Goal: Information Seeking & Learning: Learn about a topic

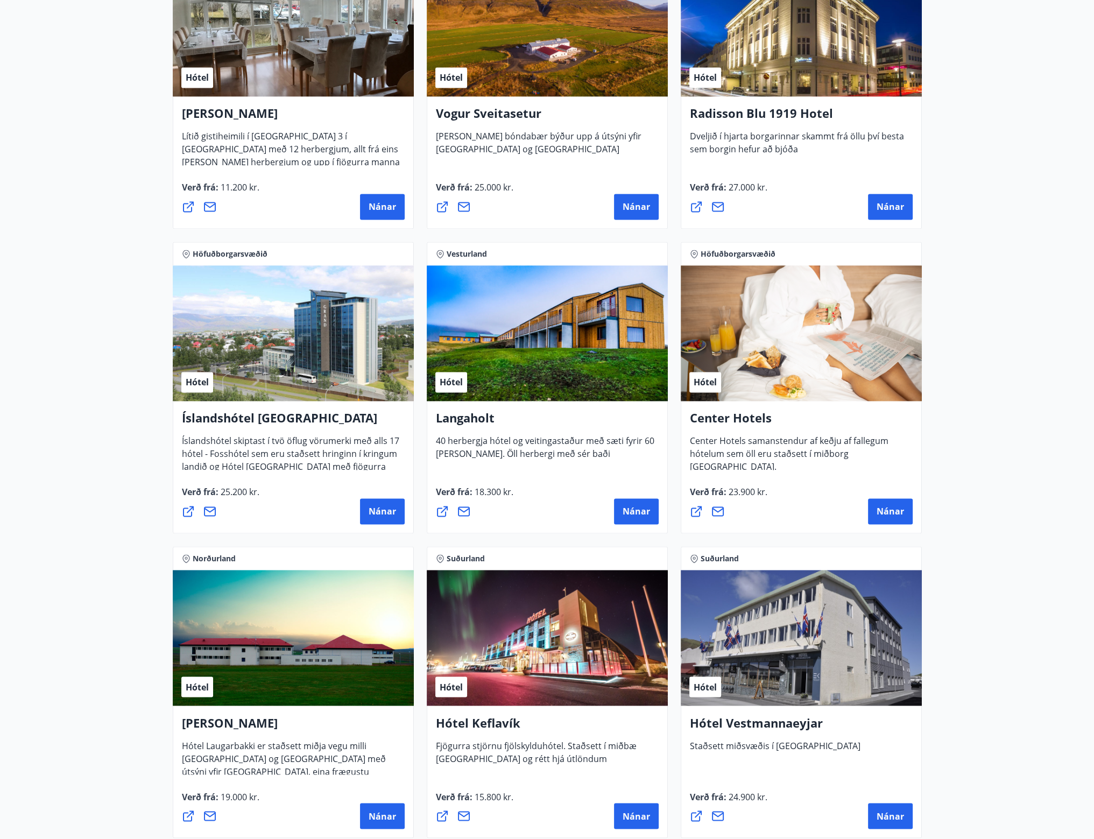
scroll to position [2099, 0]
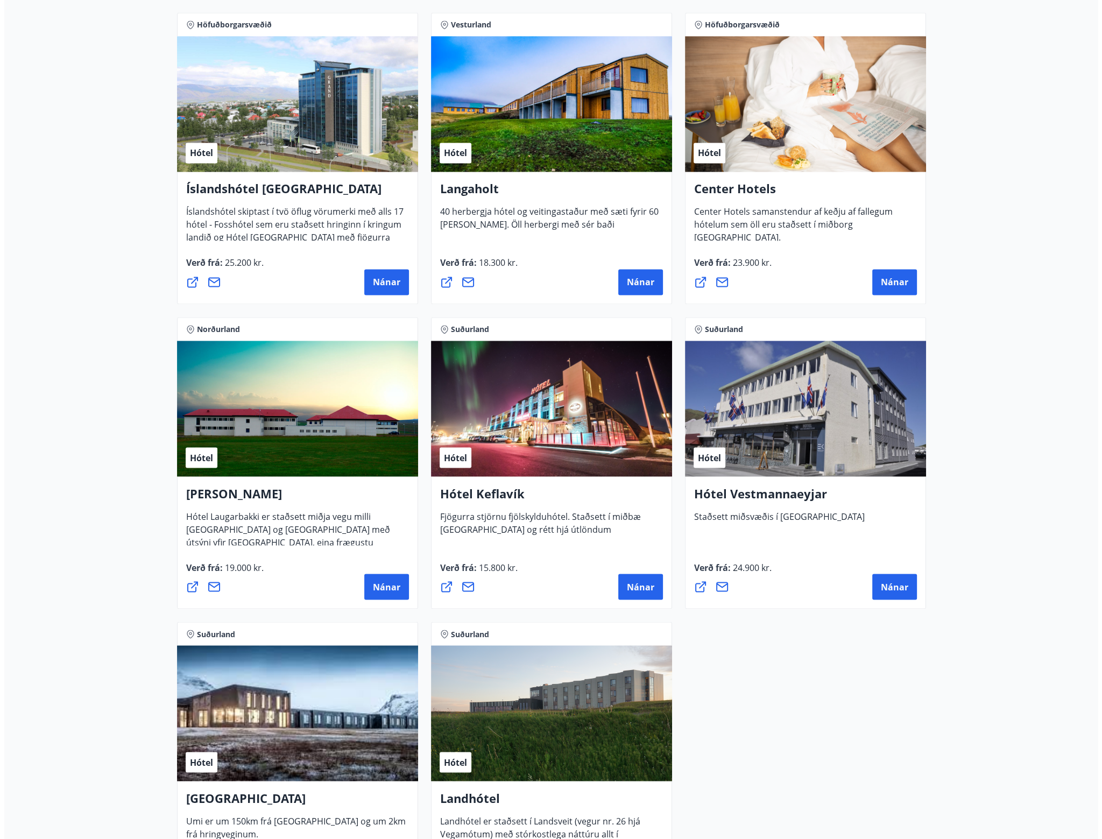
scroll to position [2325, 0]
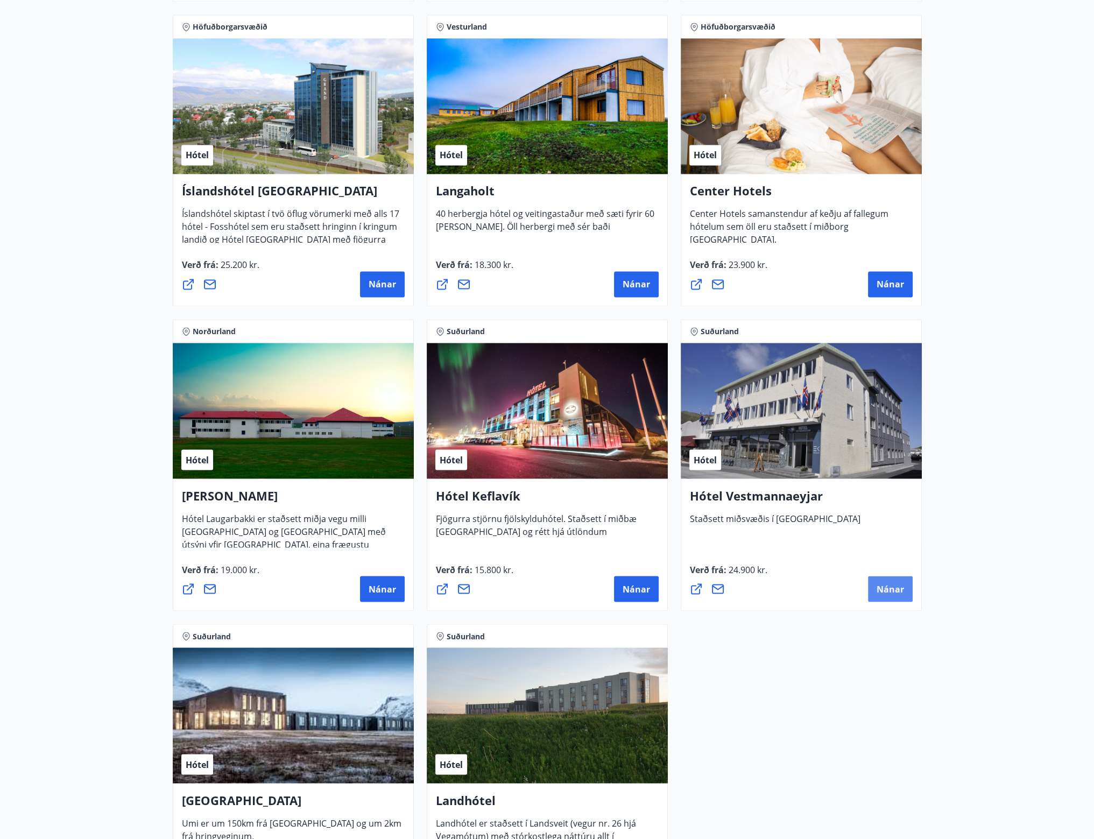
click at [889, 590] on span "Nánar" at bounding box center [890, 589] width 27 height 12
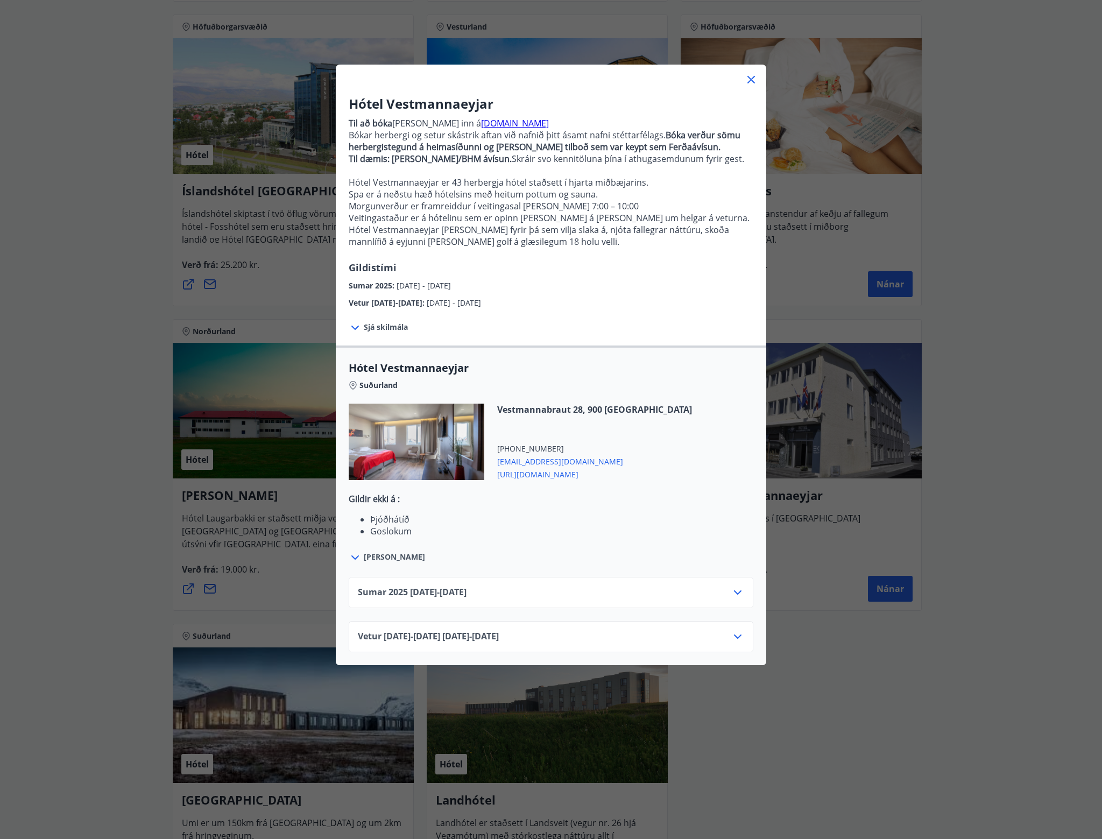
click at [351, 557] on icon at bounding box center [355, 557] width 13 height 13
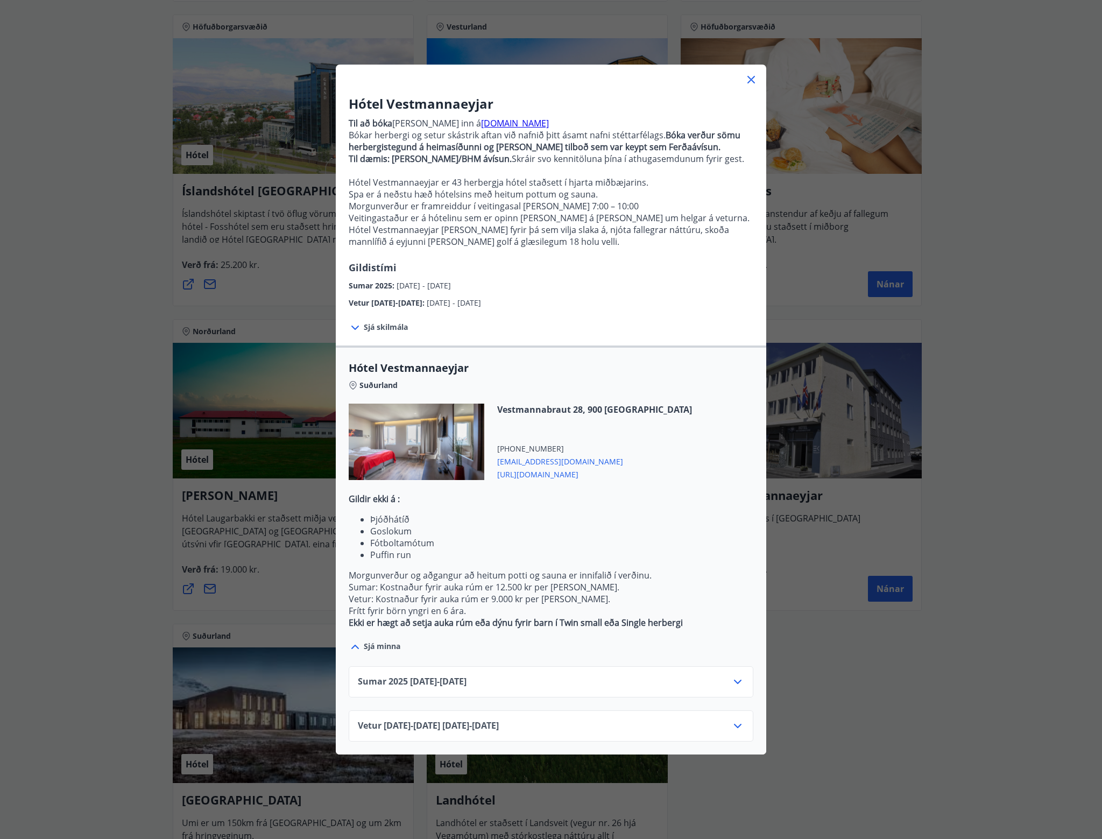
click at [467, 684] on span "Sumar [PHONE_NUMBER][DATE] - [DATE]" at bounding box center [412, 681] width 109 height 13
click at [731, 681] on icon at bounding box center [737, 681] width 13 height 13
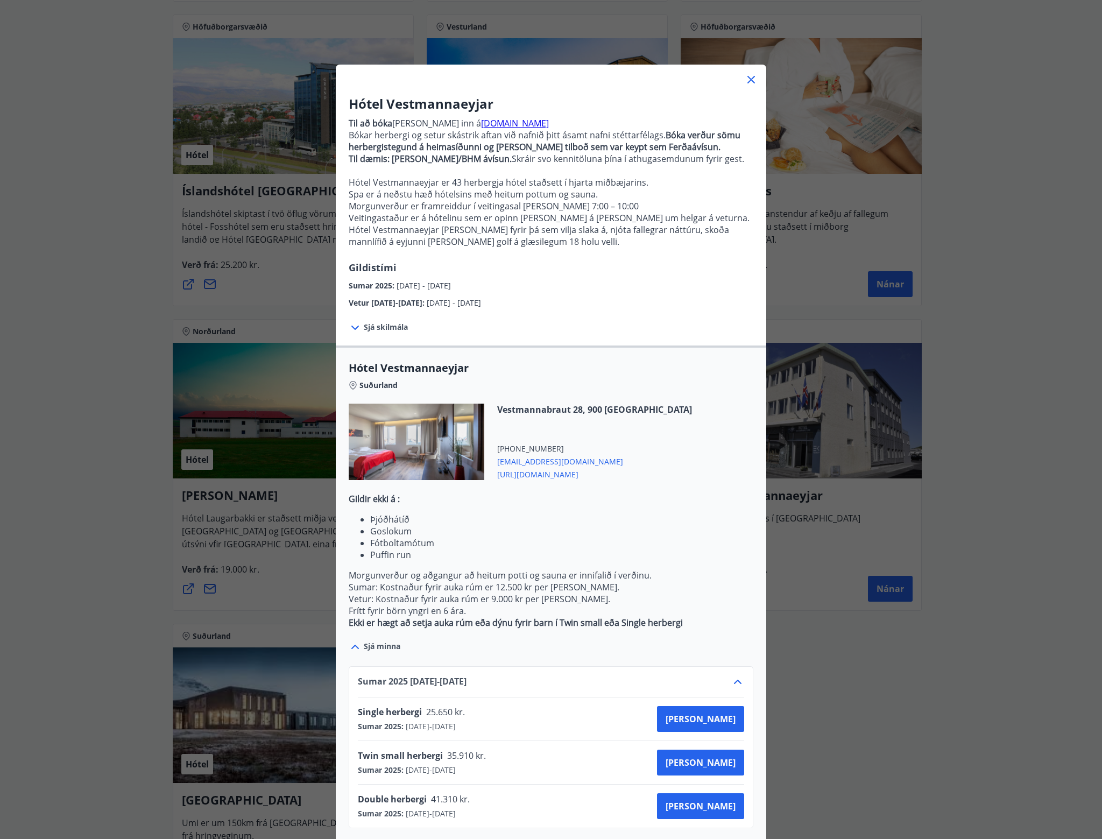
click at [731, 683] on icon at bounding box center [737, 681] width 13 height 13
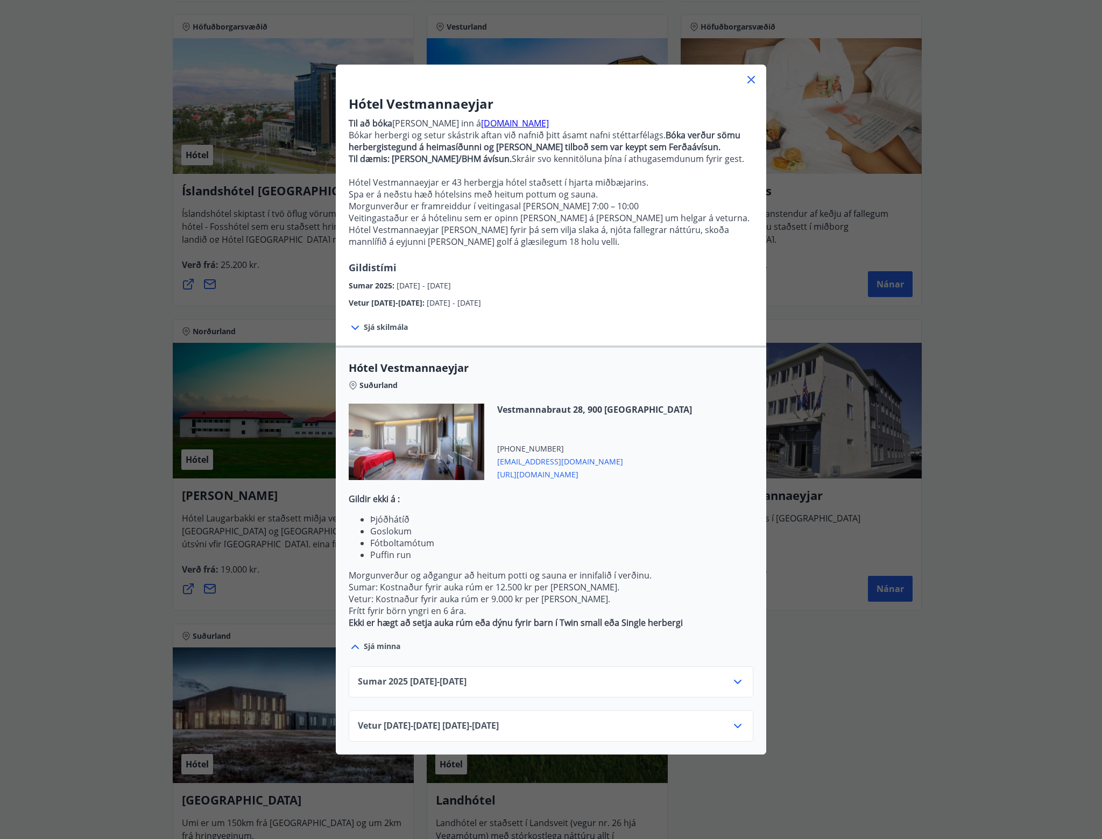
click at [732, 727] on icon at bounding box center [737, 725] width 13 height 13
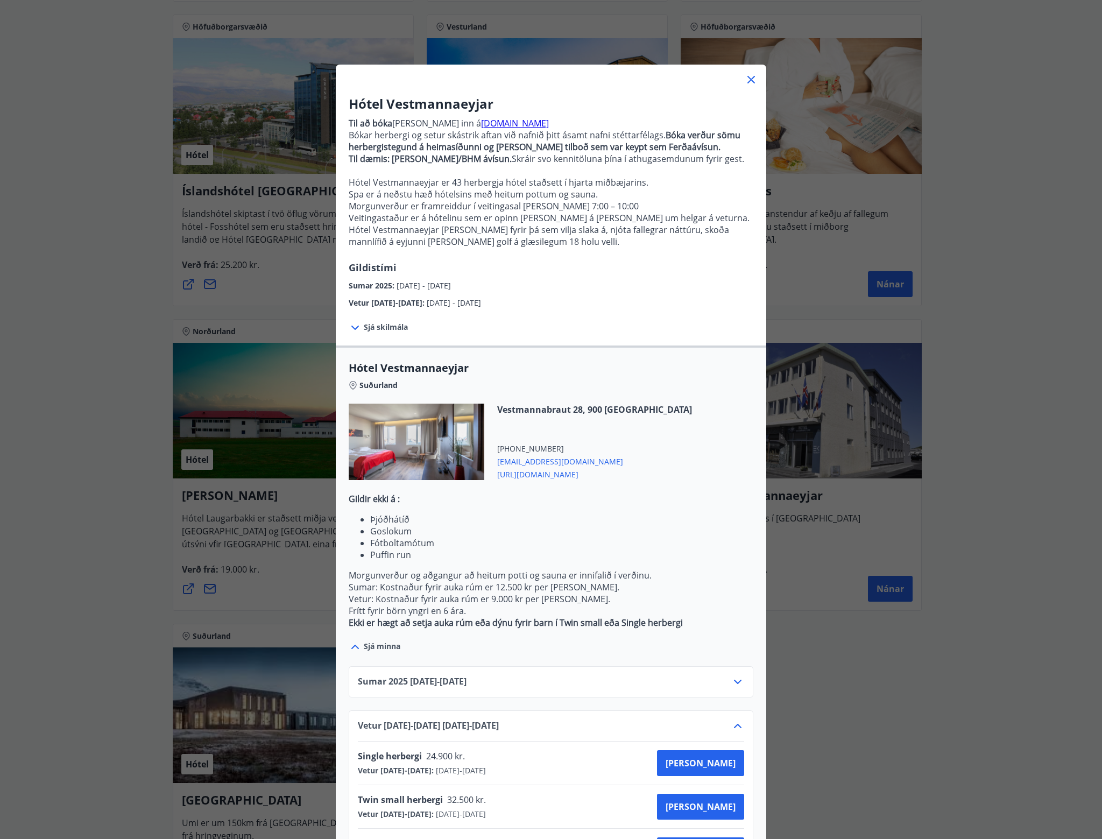
click at [731, 727] on icon at bounding box center [737, 725] width 13 height 13
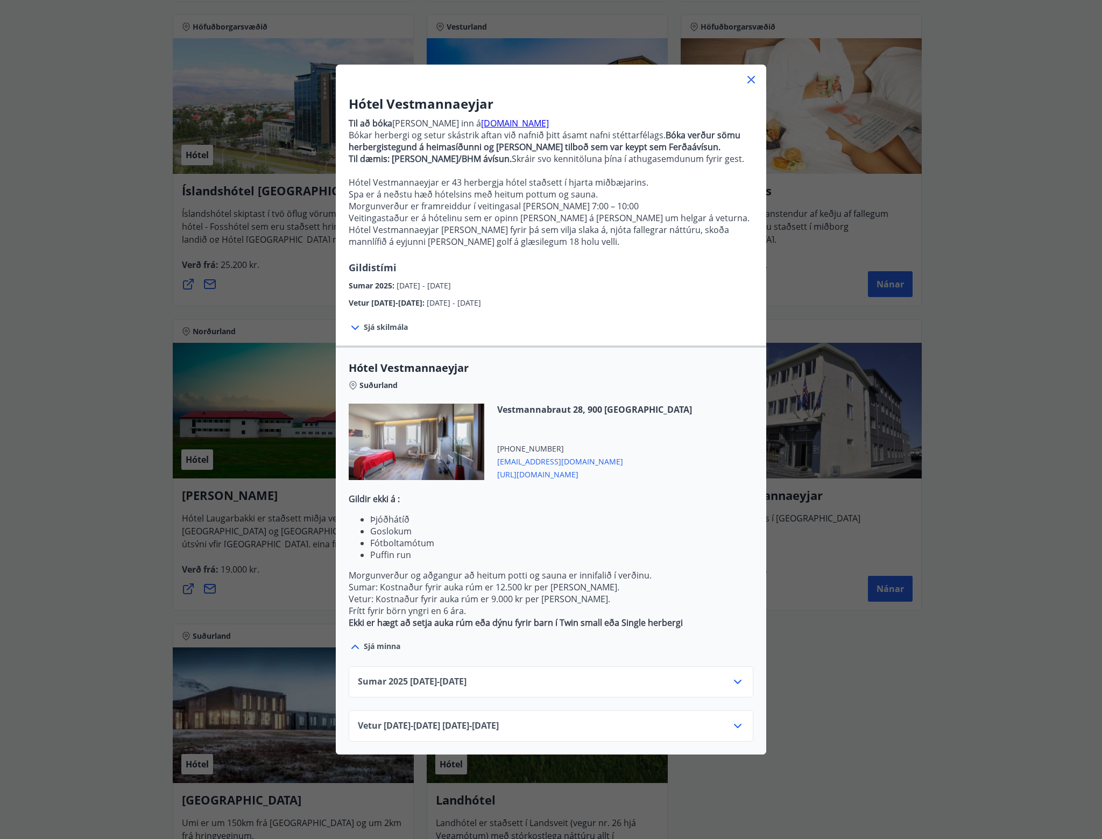
click at [43, 602] on div "Hótel Vestmannaeyjar Til að [PERSON_NAME] [PERSON_NAME] inn á [DOMAIN_NAME] Bók…" at bounding box center [551, 419] width 1102 height 839
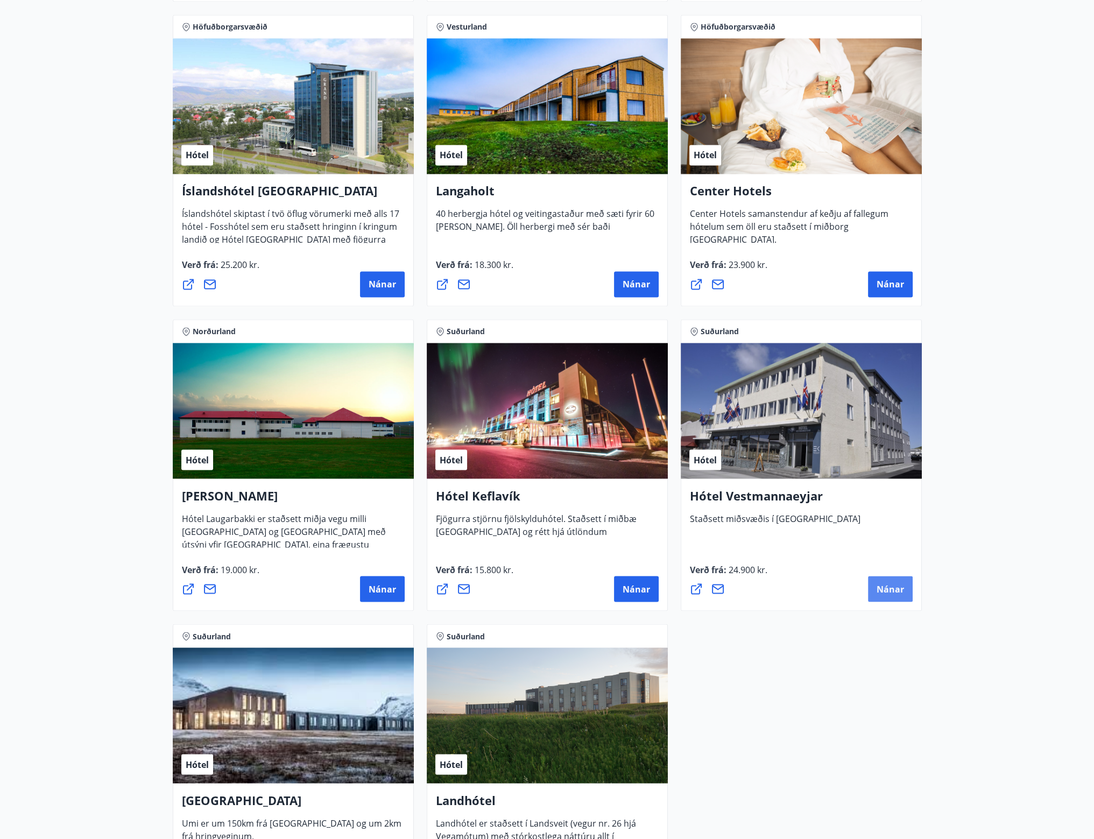
click at [874, 588] on button "Nánar" at bounding box center [890, 589] width 45 height 26
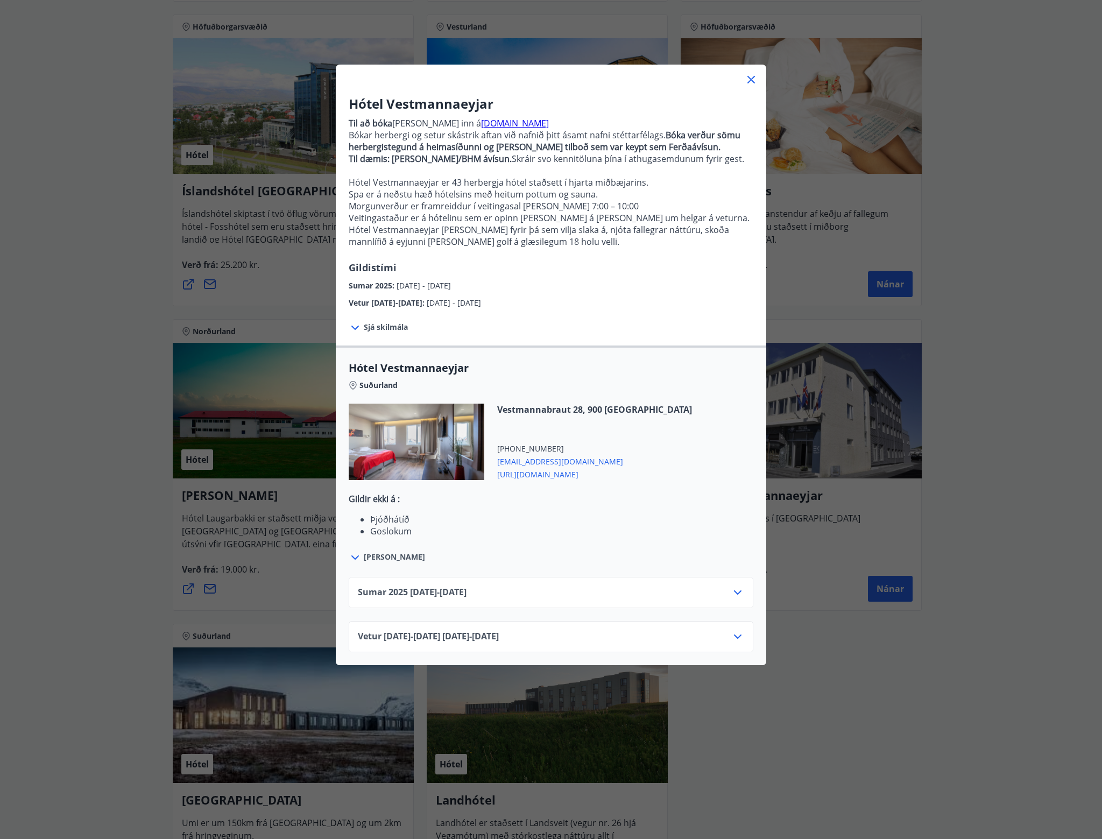
click at [375, 560] on span "[PERSON_NAME]" at bounding box center [394, 557] width 61 height 11
click at [352, 556] on icon at bounding box center [355, 557] width 8 height 4
